Goal: Answer question/provide support: Share knowledge or assist other users

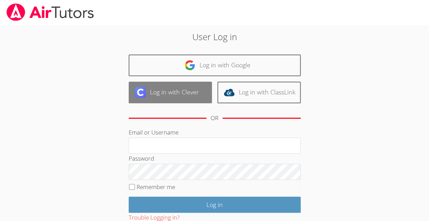
click at [188, 100] on link "Log in with Clever" at bounding box center [170, 93] width 83 height 22
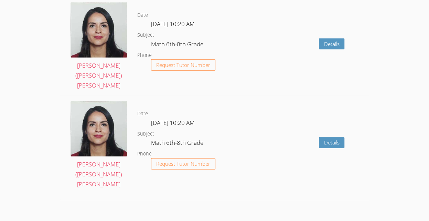
scroll to position [949, 0]
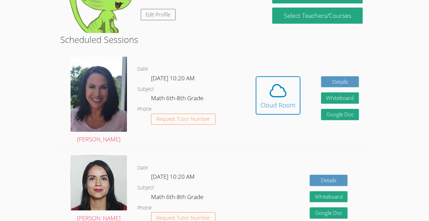
scroll to position [103, 0]
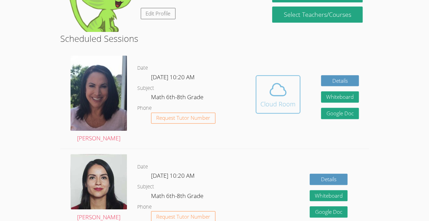
click at [280, 92] on icon at bounding box center [277, 89] width 19 height 19
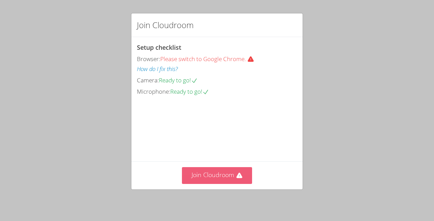
click at [224, 184] on button "Join Cloudroom" at bounding box center [217, 175] width 70 height 17
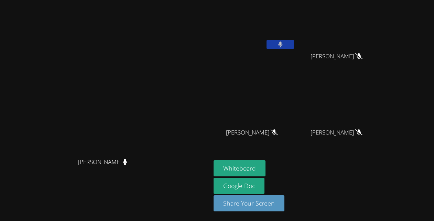
click at [294, 41] on button at bounding box center [280, 44] width 28 height 9
click at [294, 40] on button at bounding box center [280, 44] width 28 height 9
click at [284, 45] on icon at bounding box center [280, 45] width 7 height 6
click at [282, 44] on icon at bounding box center [280, 45] width 4 height 6
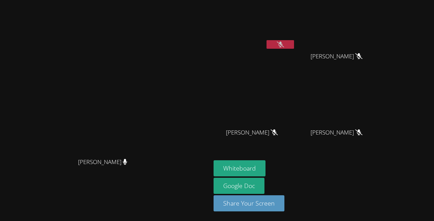
click at [284, 44] on icon at bounding box center [280, 45] width 7 height 6
click at [282, 44] on icon at bounding box center [280, 45] width 4 height 6
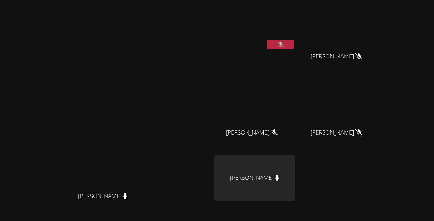
click at [208, 28] on div "Maria Summers Maria Summers" at bounding box center [105, 145] width 205 height 284
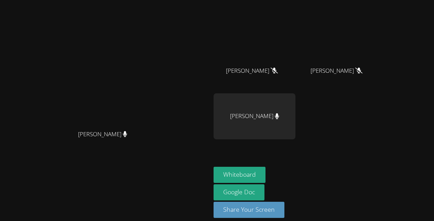
scroll to position [67, 0]
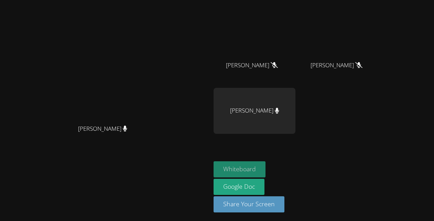
click at [265, 169] on button "Whiteboard" at bounding box center [240, 170] width 52 height 16
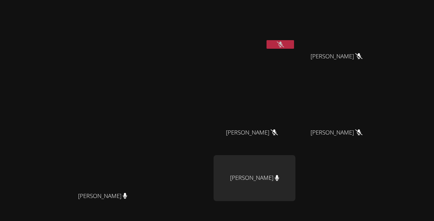
click at [294, 47] on button at bounding box center [280, 44] width 28 height 9
click at [294, 44] on button at bounding box center [280, 44] width 28 height 9
click at [284, 43] on icon at bounding box center [280, 45] width 7 height 6
click at [294, 48] on button at bounding box center [280, 44] width 28 height 9
click at [294, 45] on button at bounding box center [280, 44] width 28 height 9
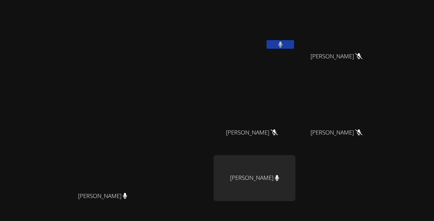
click at [294, 45] on button at bounding box center [280, 44] width 28 height 9
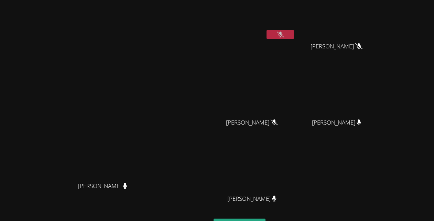
scroll to position [4, 0]
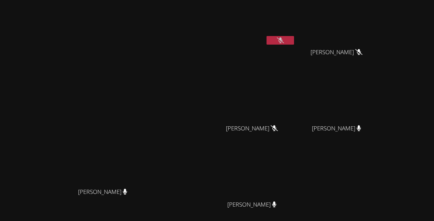
click at [295, 49] on div "Austin Aguilar-Galvez" at bounding box center [255, 36] width 82 height 74
click at [294, 43] on button at bounding box center [280, 40] width 28 height 9
click at [294, 40] on button at bounding box center [280, 40] width 28 height 9
click at [351, 96] on video at bounding box center [339, 98] width 82 height 46
click at [295, 123] on div "Samuel Mireles Santillan" at bounding box center [255, 135] width 82 height 28
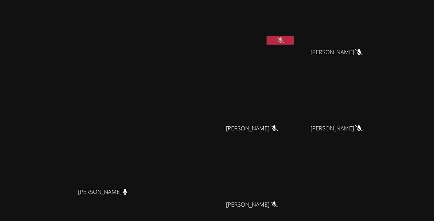
click at [295, 123] on div "Samuel Mireles Santillan" at bounding box center [255, 135] width 82 height 28
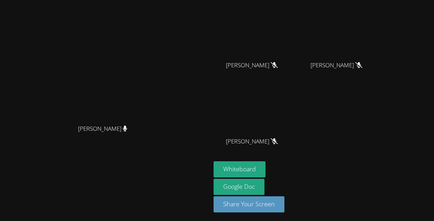
scroll to position [0, 0]
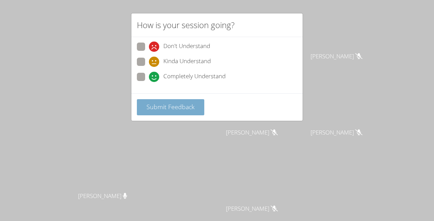
click at [164, 103] on span "Submit Feedback" at bounding box center [170, 107] width 48 height 8
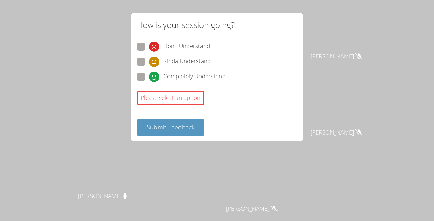
click at [149, 82] on span at bounding box center [149, 82] width 0 height 0
click at [149, 73] on input "Completely Understand" at bounding box center [152, 76] width 6 height 6
radio input "true"
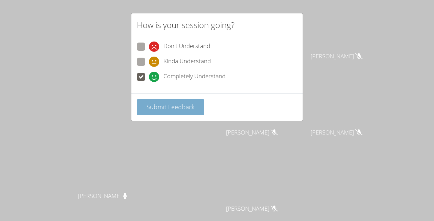
click at [150, 106] on span "Submit Feedback" at bounding box center [170, 107] width 48 height 8
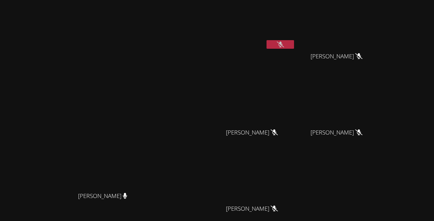
click at [294, 46] on button at bounding box center [280, 44] width 28 height 9
click at [294, 41] on button at bounding box center [280, 44] width 28 height 9
click at [284, 44] on icon at bounding box center [280, 45] width 7 height 6
click at [294, 44] on button at bounding box center [280, 44] width 28 height 9
click at [284, 46] on icon at bounding box center [280, 45] width 7 height 6
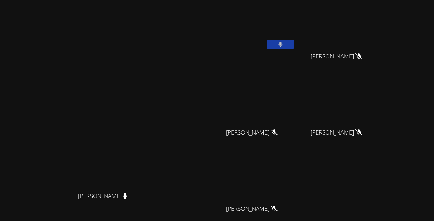
click at [294, 46] on button at bounding box center [280, 44] width 28 height 9
click at [284, 46] on icon at bounding box center [280, 45] width 7 height 6
click at [295, 38] on video at bounding box center [255, 26] width 82 height 46
click at [294, 45] on button at bounding box center [280, 44] width 28 height 9
click at [284, 45] on icon at bounding box center [280, 45] width 7 height 6
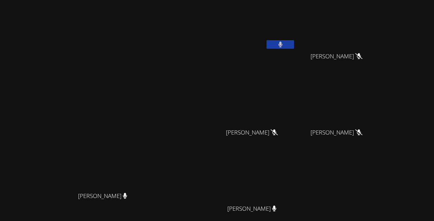
click at [282, 44] on icon at bounding box center [280, 45] width 4 height 6
drag, startPoint x: 328, startPoint y: 44, endPoint x: 341, endPoint y: 37, distance: 15.2
click at [341, 37] on div "Austin Aguilar-Galvez Savannah Riggin Savannah Riggin Samuel Mireles Santillan …" at bounding box center [297, 116] width 166 height 226
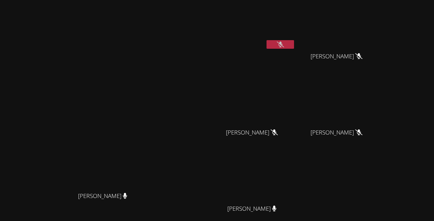
click at [341, 37] on div "Austin Aguilar-Galvez Savannah Riggin Savannah Riggin Samuel Mireles Santillan …" at bounding box center [297, 116] width 166 height 226
